Goal: Task Accomplishment & Management: Manage account settings

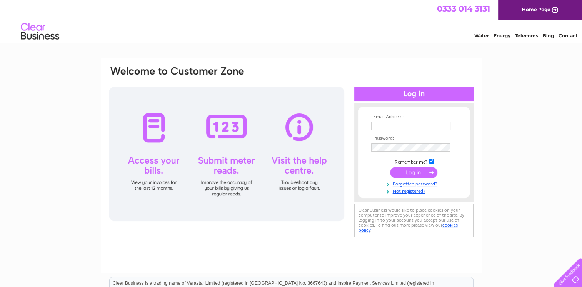
type input "mhbcuphall@gmail.com"
click at [419, 170] on input "submit" at bounding box center [413, 172] width 47 height 11
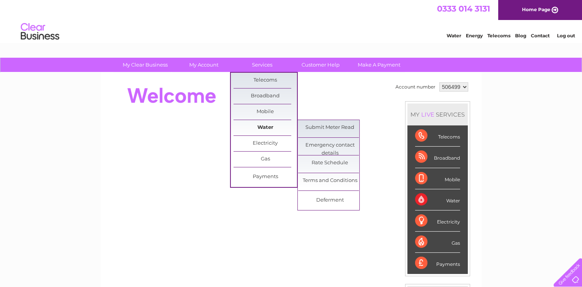
click at [256, 127] on link "Water" at bounding box center [264, 127] width 63 height 15
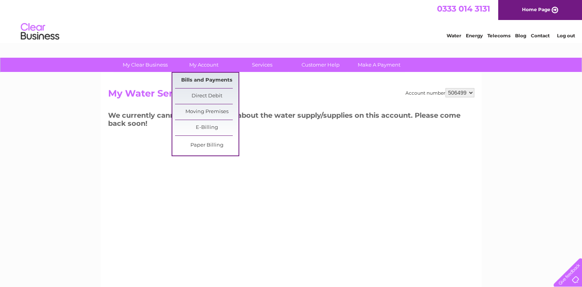
click at [213, 78] on link "Bills and Payments" at bounding box center [206, 80] width 63 height 15
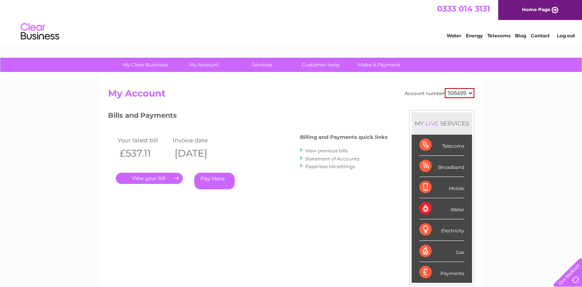
click at [471, 93] on select "506499 908256" at bounding box center [460, 93] width 30 height 10
select select "908256"
click at [445, 88] on select "506499 908256" at bounding box center [460, 93] width 30 height 10
click at [165, 179] on link "." at bounding box center [149, 178] width 67 height 11
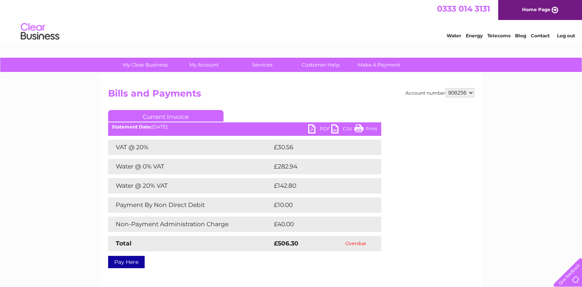
click at [157, 115] on link "Current Invoice" at bounding box center [165, 116] width 115 height 12
click at [320, 128] on link "PDF" at bounding box center [319, 129] width 23 height 11
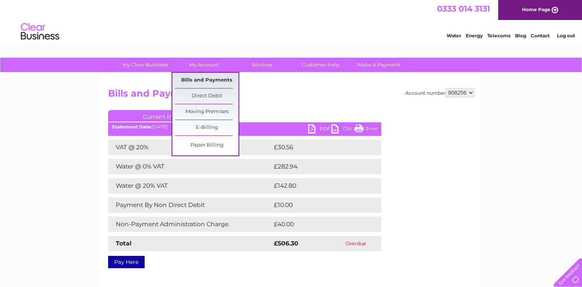
click at [213, 75] on link "Bills and Payments" at bounding box center [206, 80] width 63 height 15
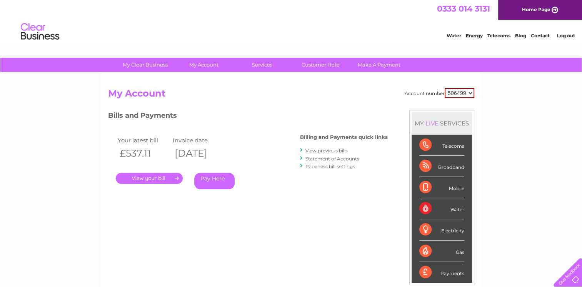
click at [472, 93] on select "506499 908256" at bounding box center [460, 93] width 30 height 10
select select "908256"
click at [445, 88] on select "506499 908256" at bounding box center [460, 93] width 30 height 10
click at [218, 158] on th "[DATE]" at bounding box center [200, 153] width 57 height 16
click at [334, 148] on link "View previous bills" at bounding box center [326, 151] width 42 height 6
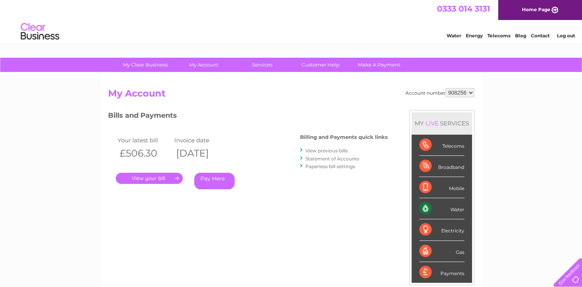
click at [335, 151] on link "View previous bills" at bounding box center [326, 151] width 42 height 6
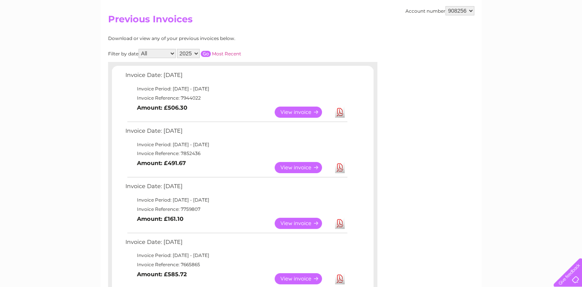
scroll to position [59, 0]
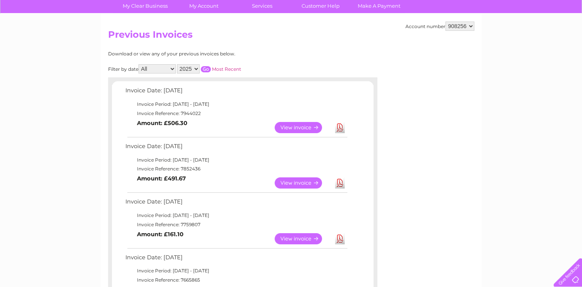
drag, startPoint x: 225, startPoint y: 35, endPoint x: 220, endPoint y: 37, distance: 5.3
click at [220, 37] on h2 "Previous Invoices" at bounding box center [291, 36] width 366 height 15
click at [195, 68] on select "2025 2024 2023 2022" at bounding box center [188, 68] width 23 height 9
select select "2024"
click at [178, 64] on select "2025 2024 2023 2022" at bounding box center [188, 68] width 23 height 9
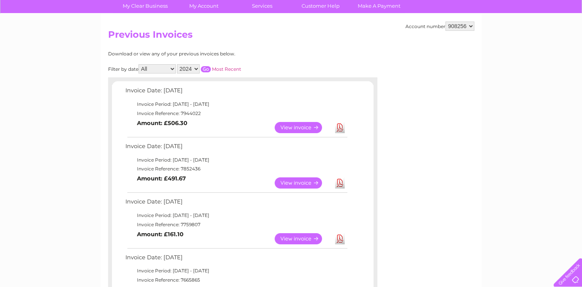
click at [208, 113] on td "Invoice Reference: 7944022" at bounding box center [235, 113] width 225 height 9
click at [205, 67] on input "button" at bounding box center [206, 69] width 10 height 6
click at [280, 181] on link "View" at bounding box center [303, 182] width 57 height 11
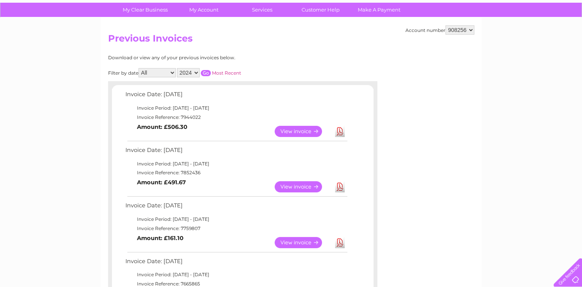
click at [206, 74] on input "button" at bounding box center [206, 73] width 10 height 6
click at [207, 72] on input "button" at bounding box center [206, 73] width 10 height 6
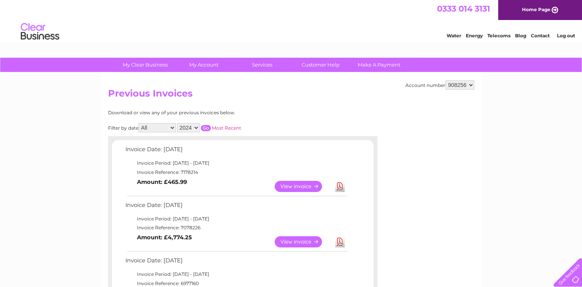
click at [197, 128] on select "2025 2024 2023 2022" at bounding box center [188, 127] width 23 height 9
select select "2025"
click at [178, 123] on select "2025 2024 2023 2022" at bounding box center [188, 127] width 23 height 9
click at [314, 184] on link "View" at bounding box center [303, 186] width 57 height 11
click at [197, 126] on select "2025 2024 2023 2022" at bounding box center [188, 127] width 23 height 9
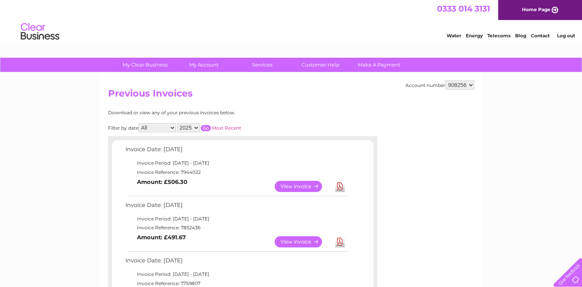
select select "2024"
click at [178, 123] on select "2025 2024 2023 2022" at bounding box center [188, 127] width 23 height 9
click at [206, 128] on input "button" at bounding box center [206, 128] width 10 height 6
click at [312, 241] on link "View" at bounding box center [303, 241] width 57 height 11
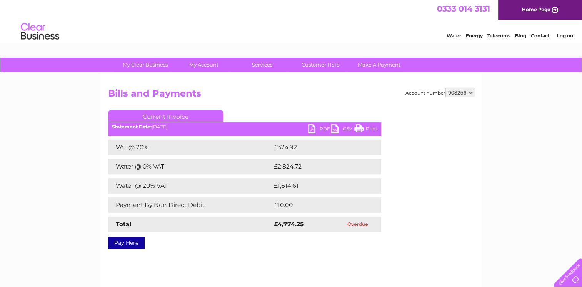
click at [323, 129] on link "PDF" at bounding box center [319, 129] width 23 height 11
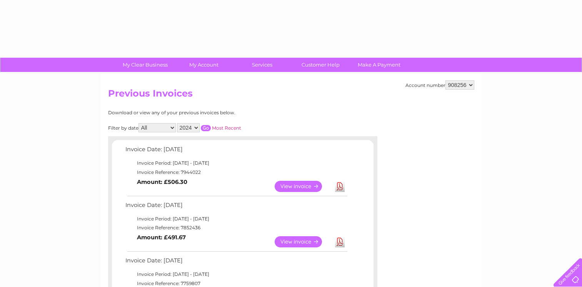
select select "2024"
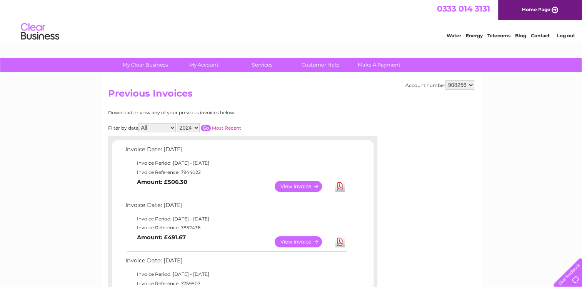
click at [206, 130] on input "button" at bounding box center [206, 128] width 10 height 6
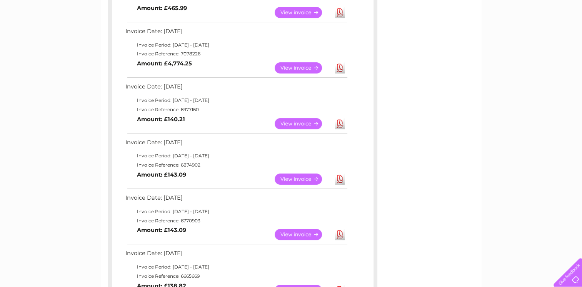
scroll to position [215, 0]
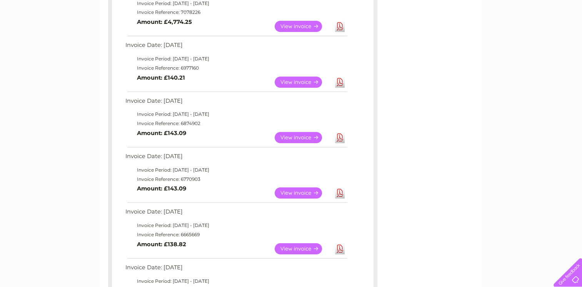
click at [290, 85] on link "View" at bounding box center [303, 82] width 57 height 11
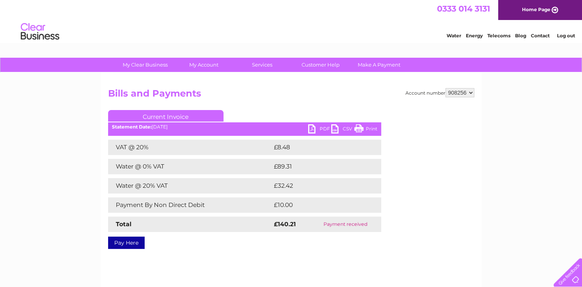
click at [323, 130] on link "PDF" at bounding box center [319, 129] width 23 height 11
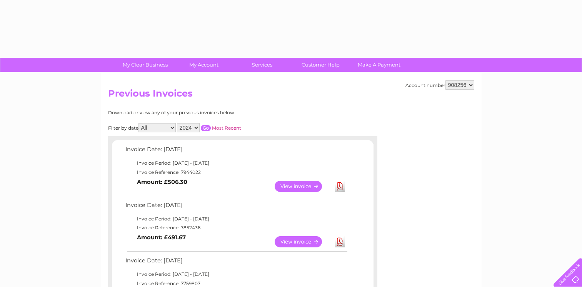
select select "2024"
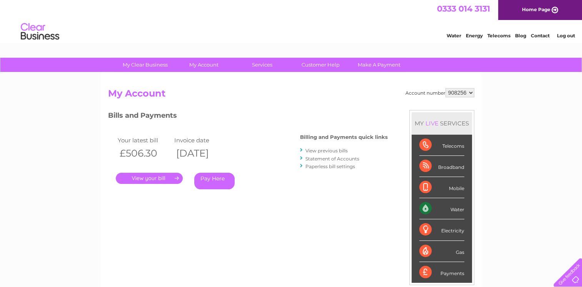
click at [340, 149] on link "View previous bills" at bounding box center [326, 151] width 42 height 6
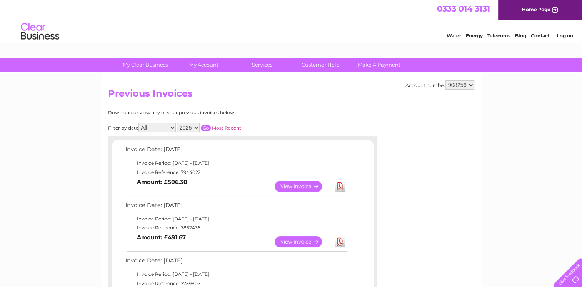
click at [196, 128] on select "2025 2024 2023 2022" at bounding box center [188, 127] width 23 height 9
select select "2023"
click at [178, 123] on select "2025 2024 2023 2022" at bounding box center [188, 127] width 23 height 9
click at [207, 125] on input "button" at bounding box center [206, 128] width 10 height 6
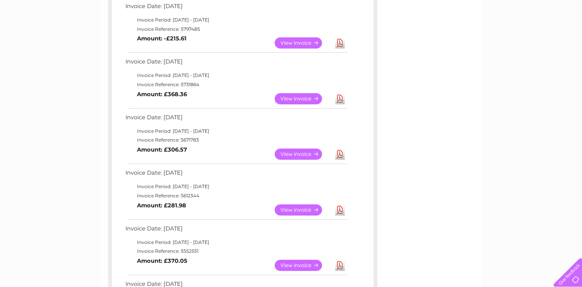
scroll to position [543, 0]
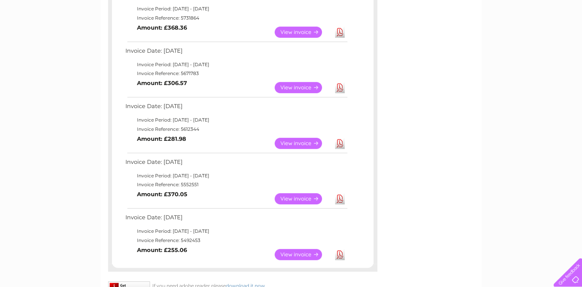
click at [294, 144] on link "View" at bounding box center [303, 143] width 57 height 11
